Goal: Check status: Check status

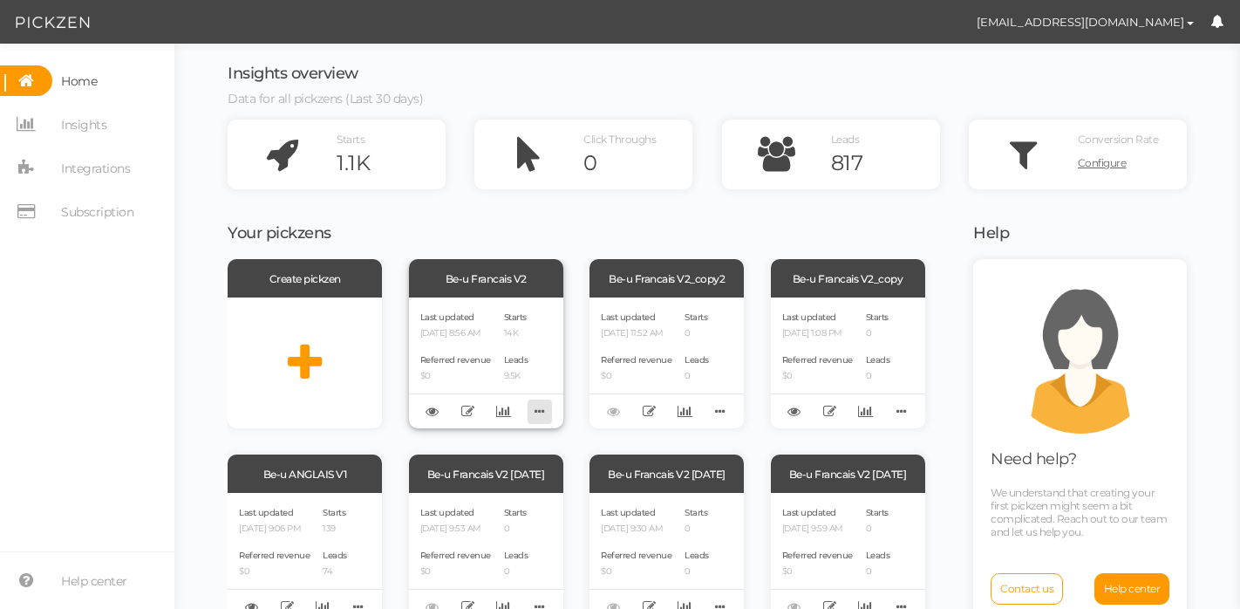
click at [533, 402] on icon at bounding box center [540, 411] width 24 height 27
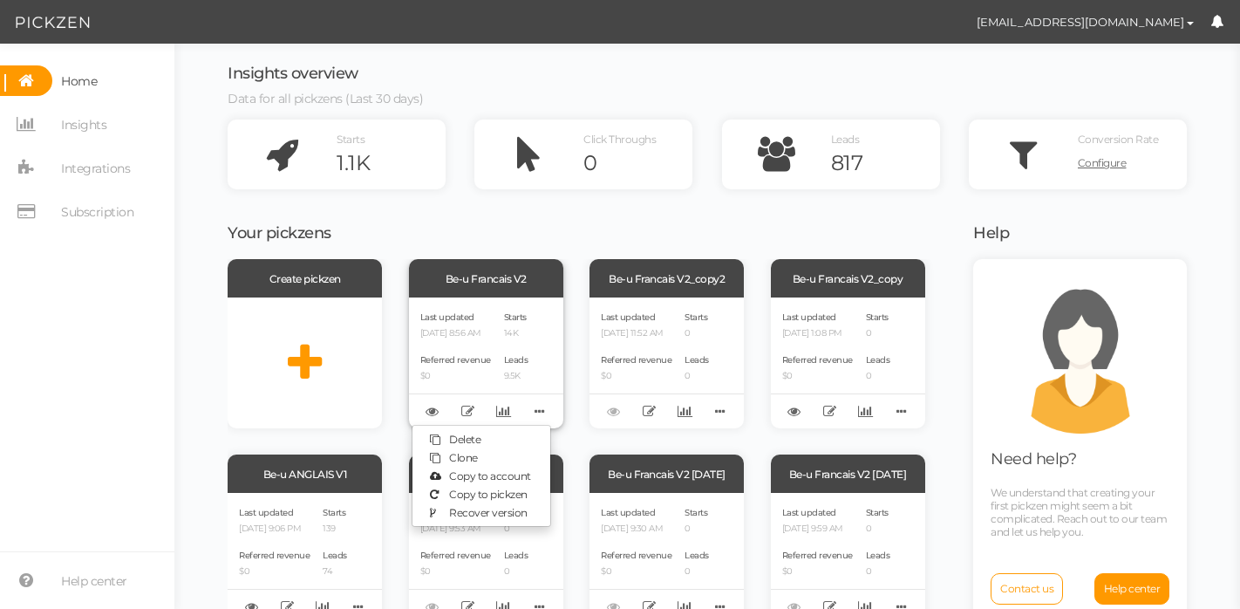
click at [508, 348] on div "Starts 14K Leads 9.5K" at bounding box center [516, 363] width 24 height 108
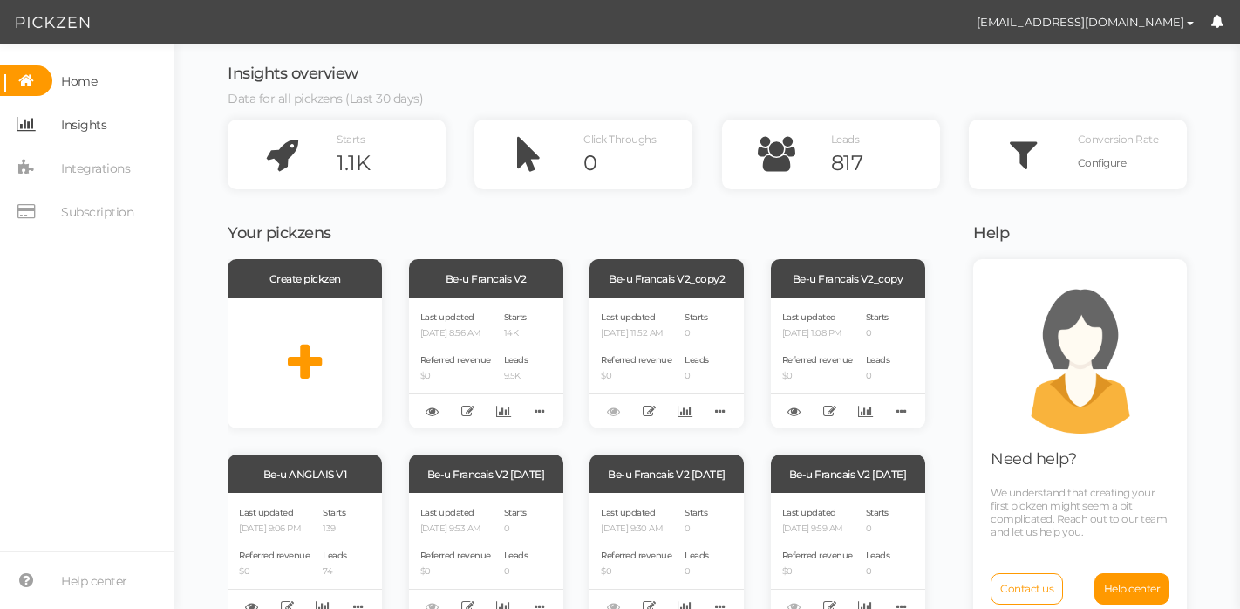
click at [57, 126] on span "Insights" at bounding box center [79, 124] width 54 height 31
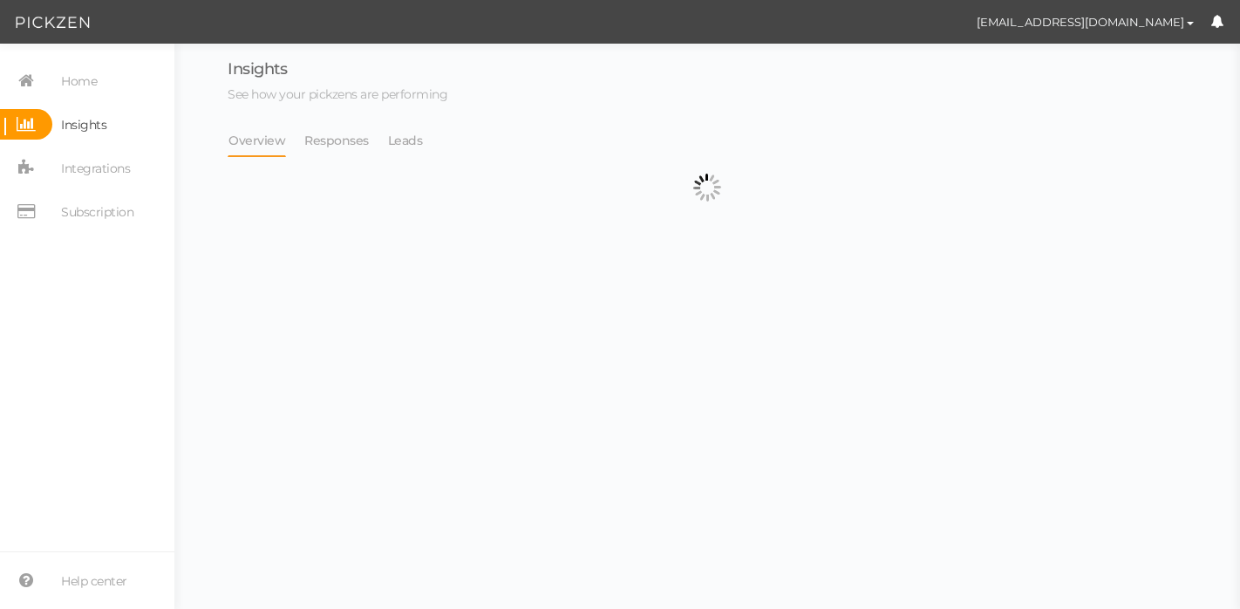
select select "13314"
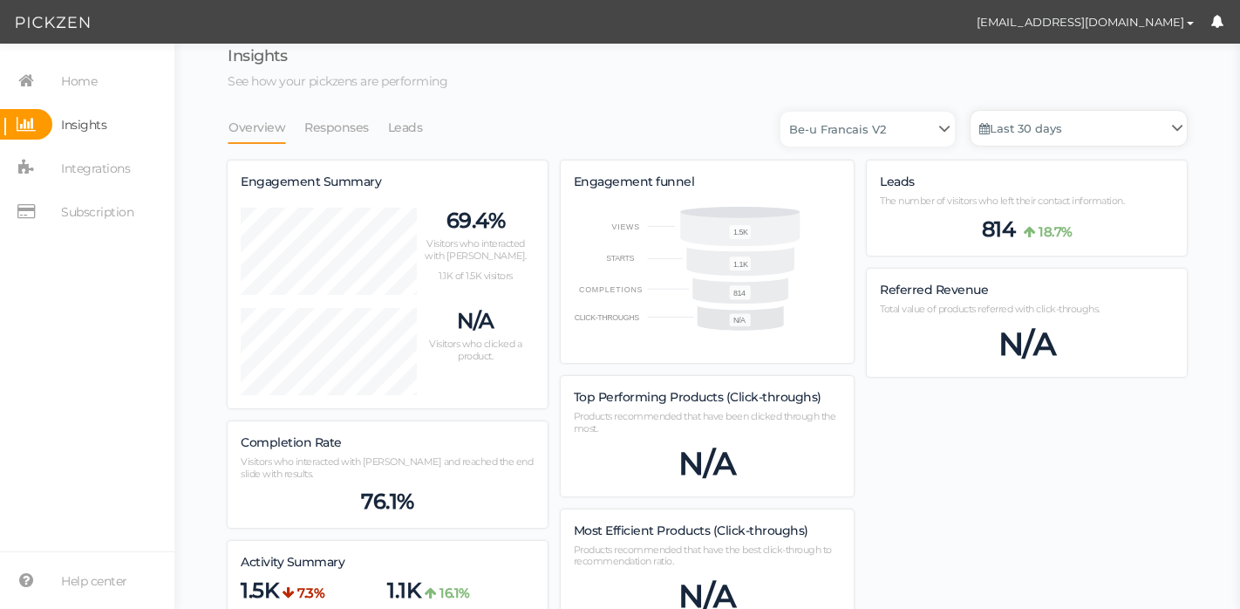
scroll to position [15, 0]
click at [392, 125] on link "Leads" at bounding box center [405, 125] width 37 height 33
select select "13314"
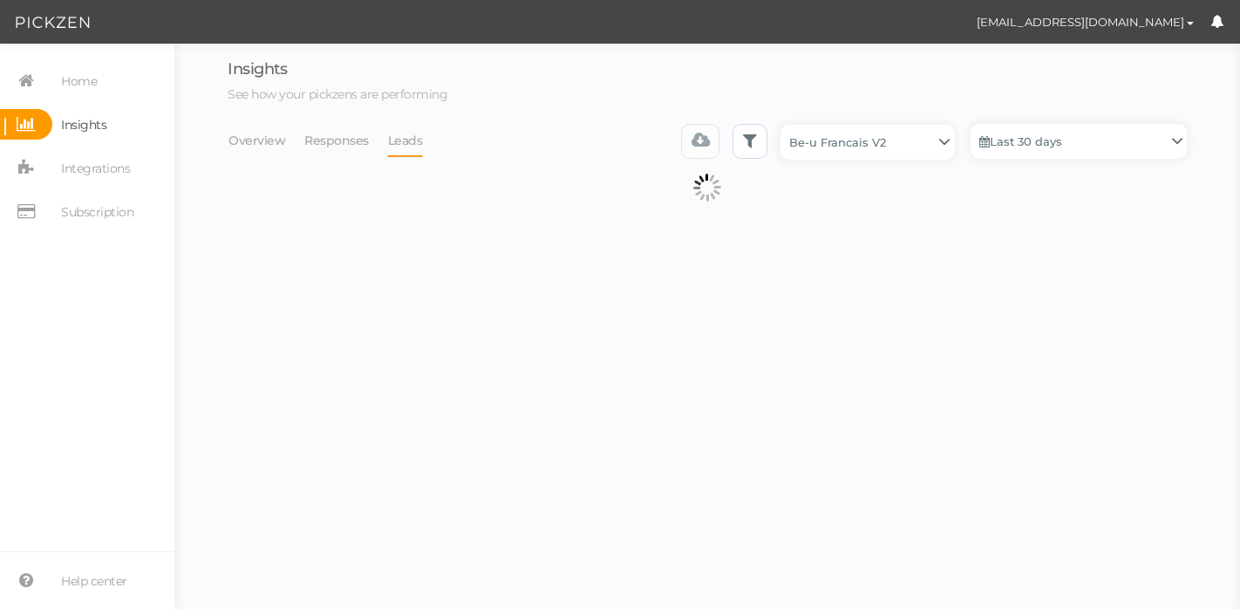
scroll to position [0, 0]
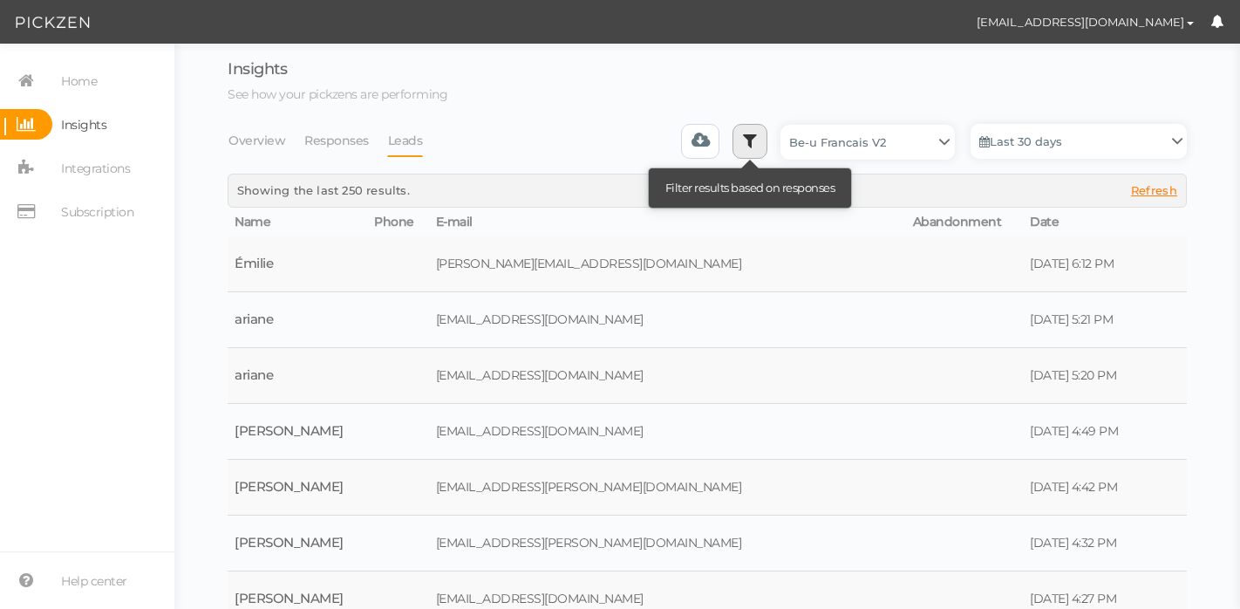
click at [743, 141] on link at bounding box center [750, 141] width 35 height 35
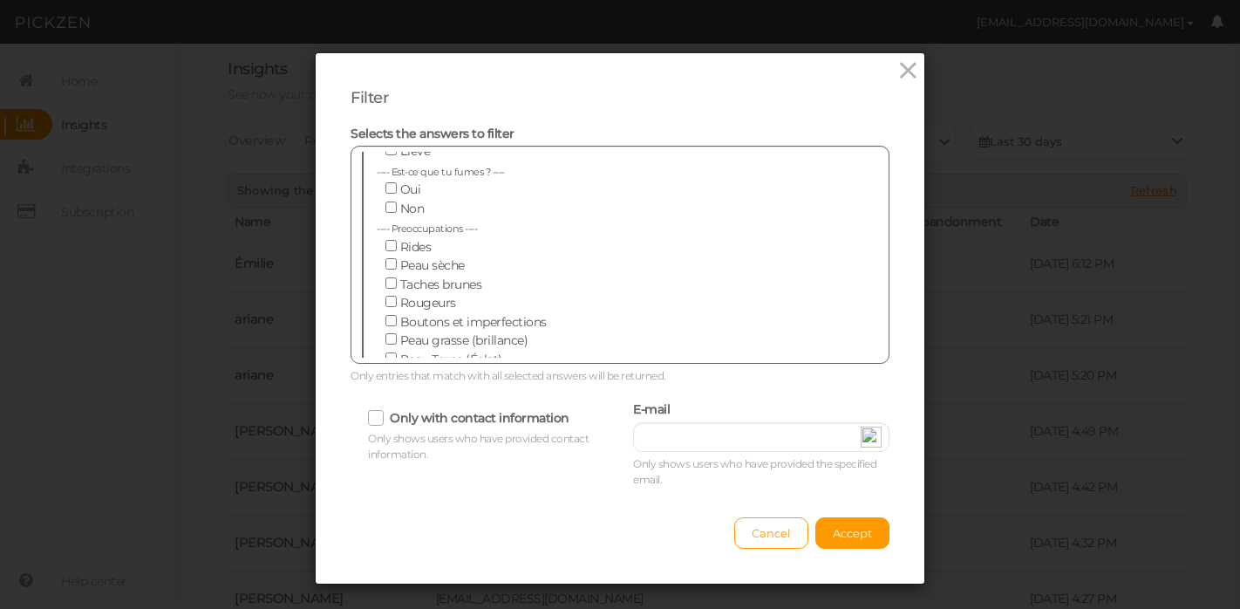
scroll to position [198, 0]
click at [896, 61] on icon at bounding box center [908, 71] width 25 height 26
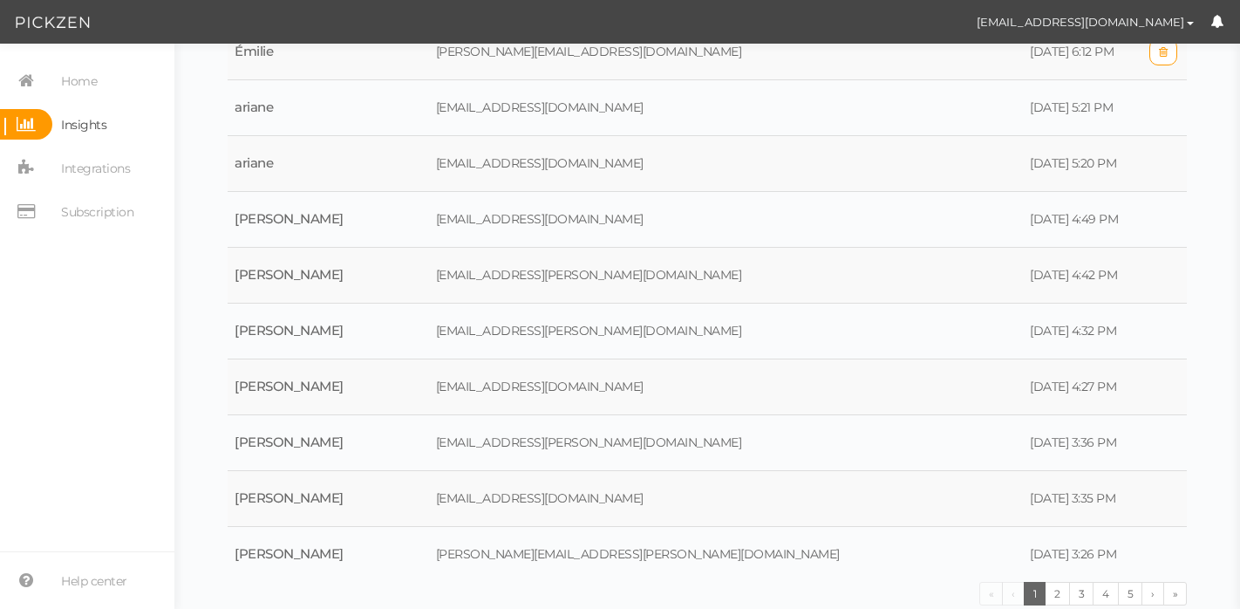
scroll to position [0, 0]
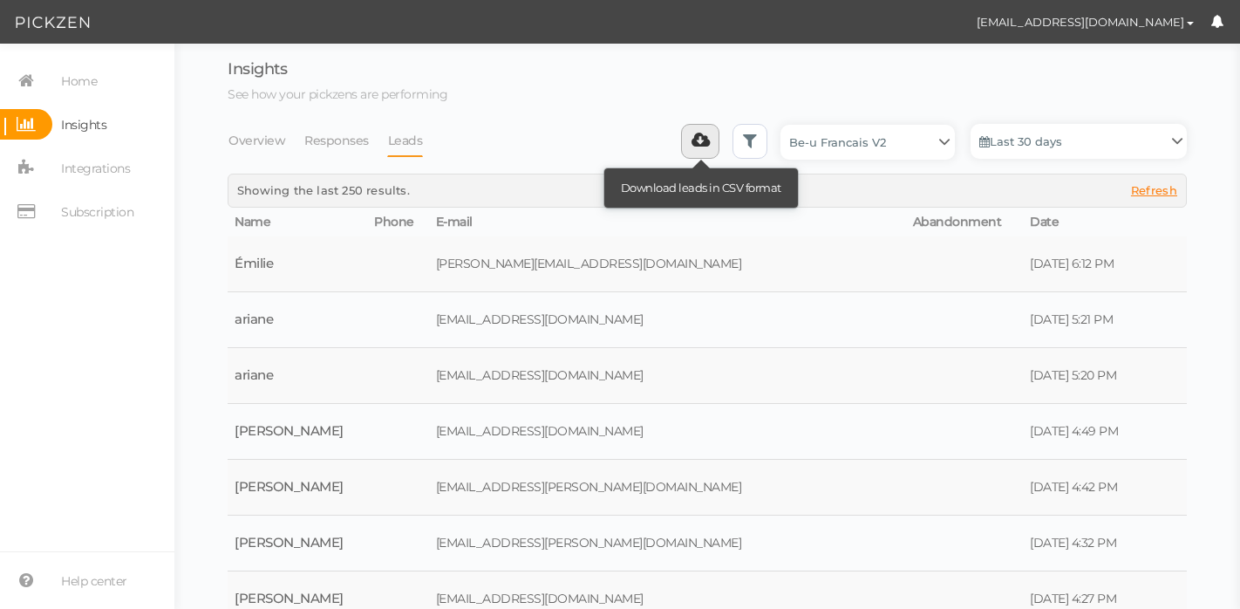
click at [692, 132] on icon at bounding box center [701, 140] width 18 height 17
